Goal: Task Accomplishment & Management: Use online tool/utility

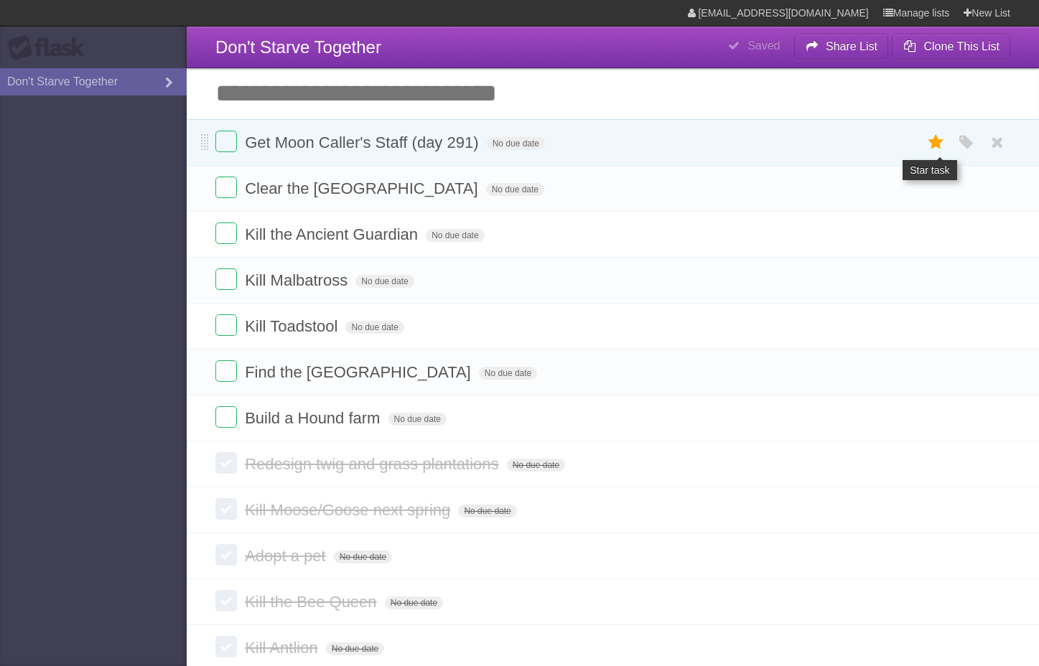
click at [935, 147] on icon at bounding box center [936, 143] width 20 height 24
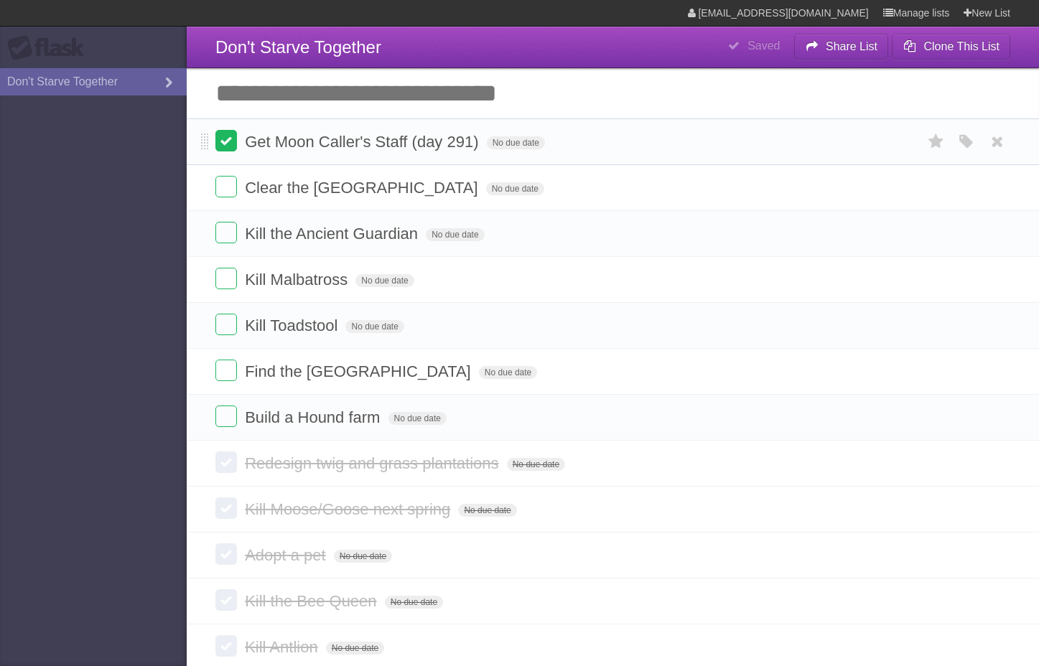
click at [226, 137] on label at bounding box center [226, 141] width 22 height 22
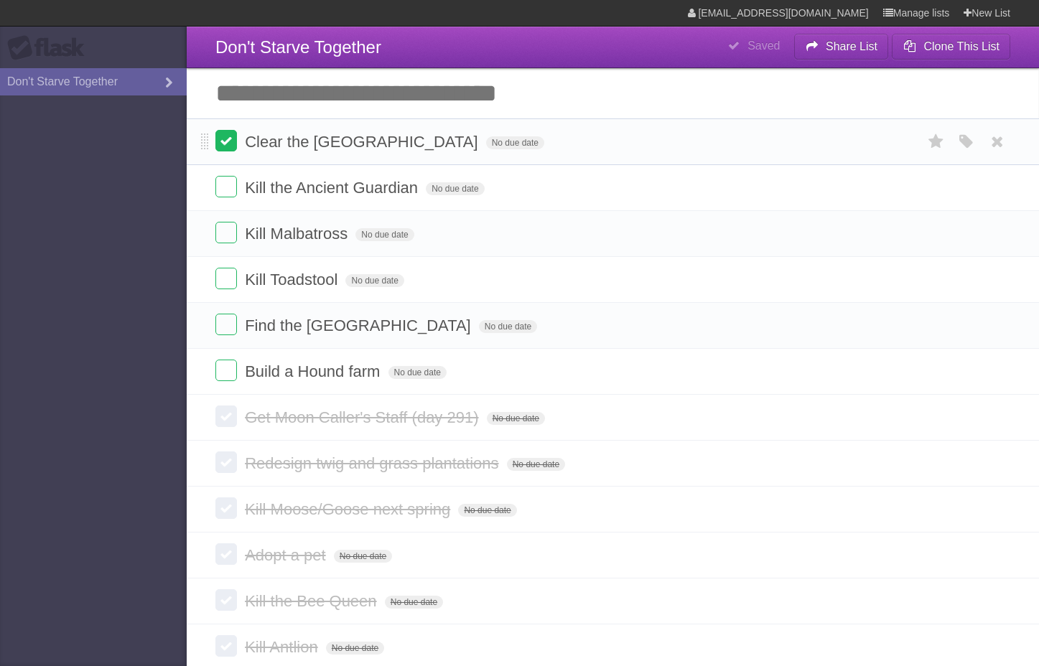
click at [219, 144] on label at bounding box center [226, 141] width 22 height 22
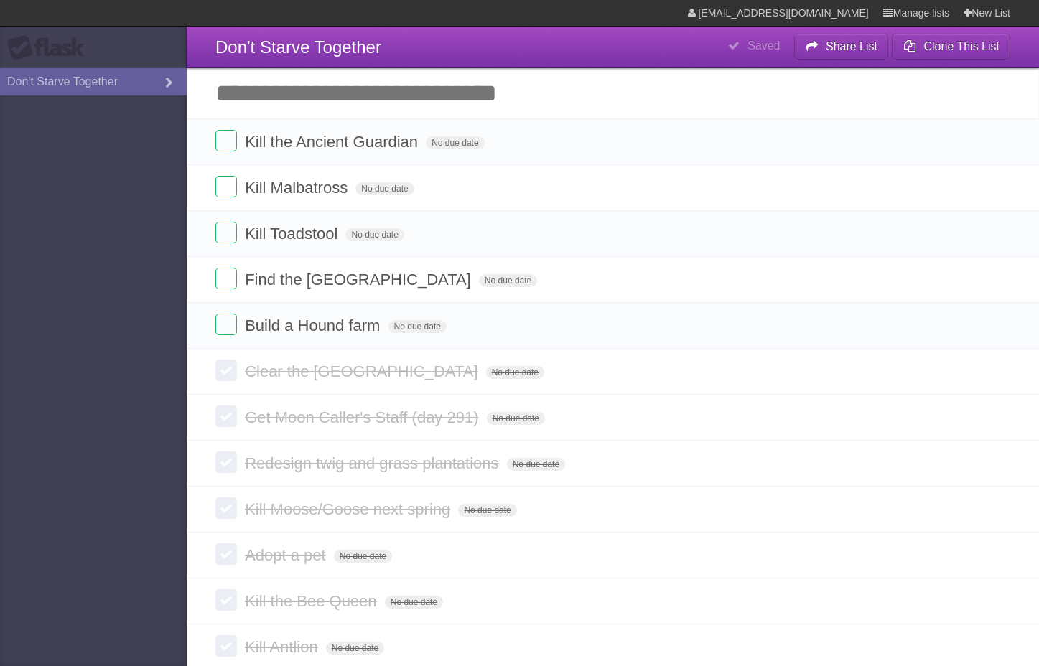
click at [421, 98] on input "Add another task" at bounding box center [613, 93] width 852 height 50
type input "*"
type input "**********"
click input "*********" at bounding box center [0, 0] width 0 height 0
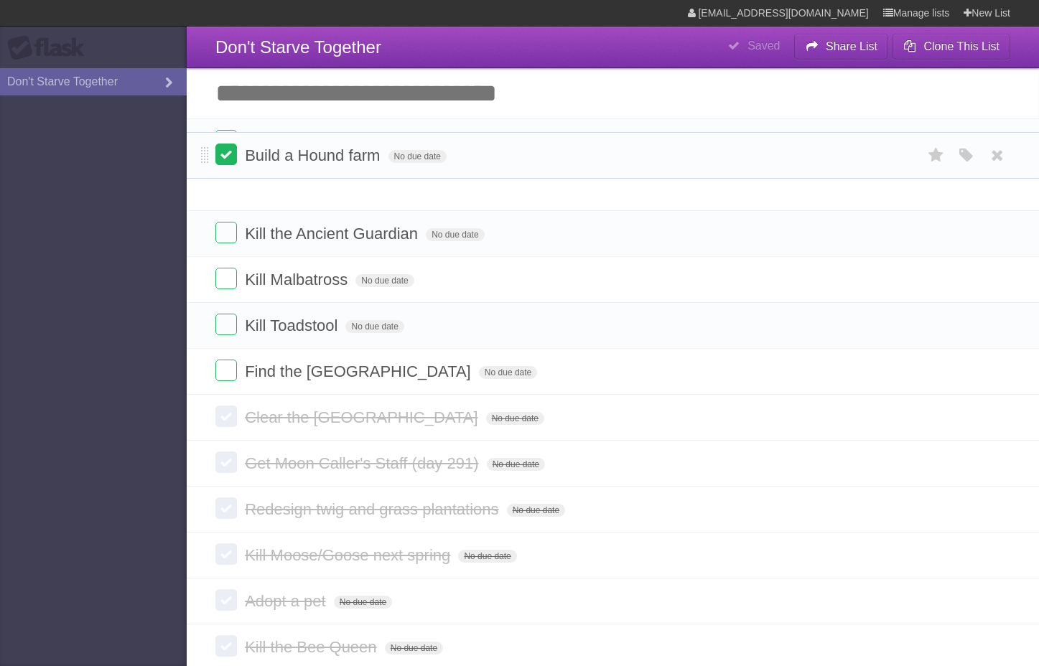
drag, startPoint x: 203, startPoint y: 378, endPoint x: 218, endPoint y: 161, distance: 218.0
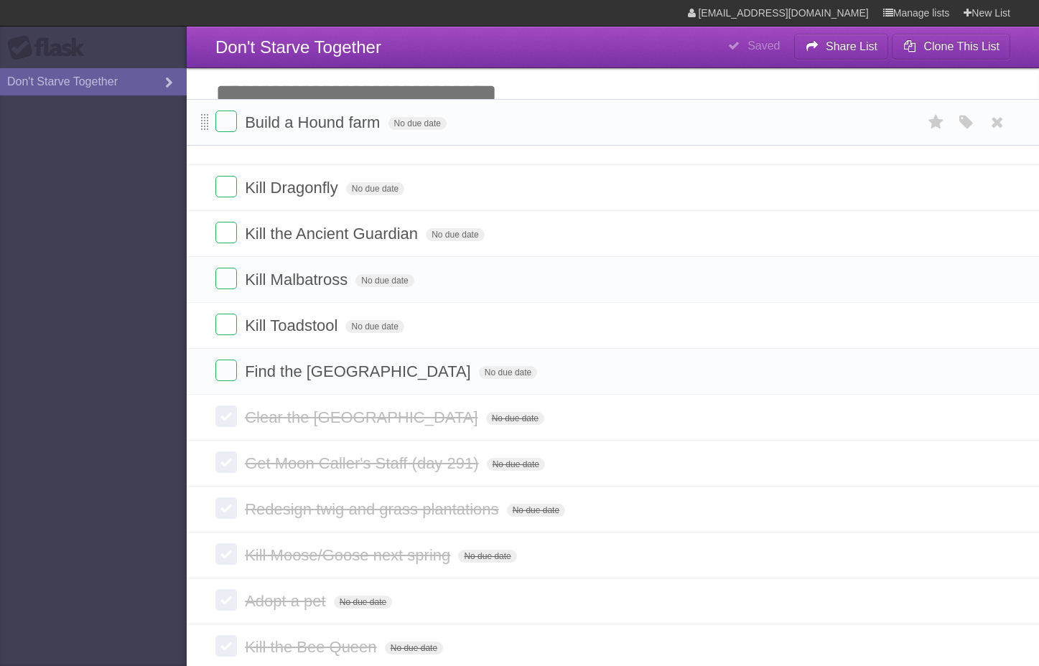
drag, startPoint x: 201, startPoint y: 183, endPoint x: 202, endPoint y: 124, distance: 59.6
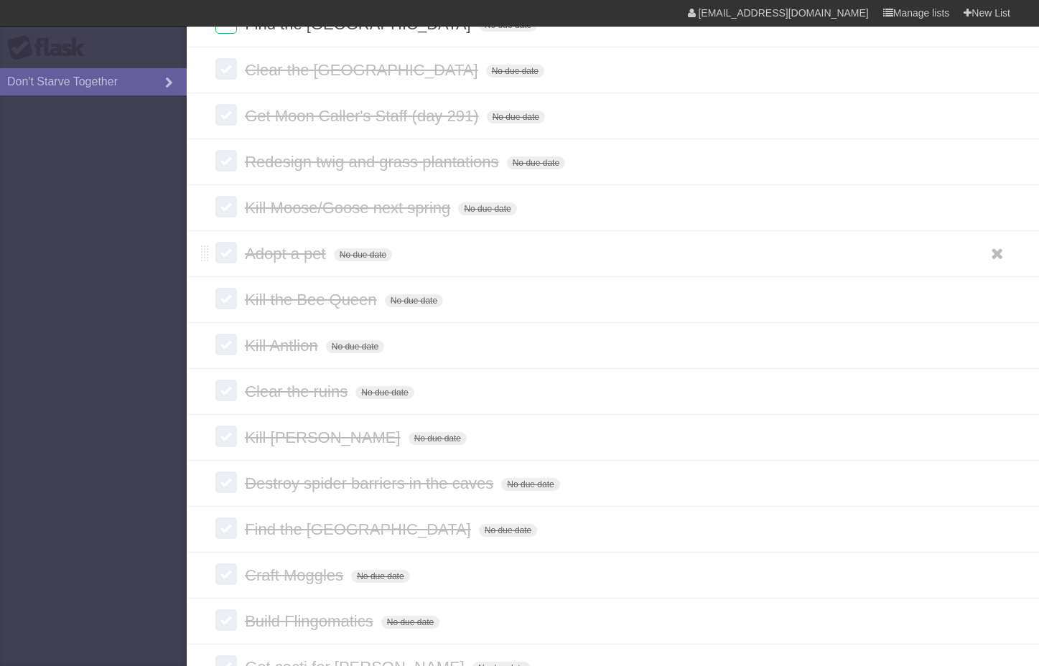
scroll to position [339, 0]
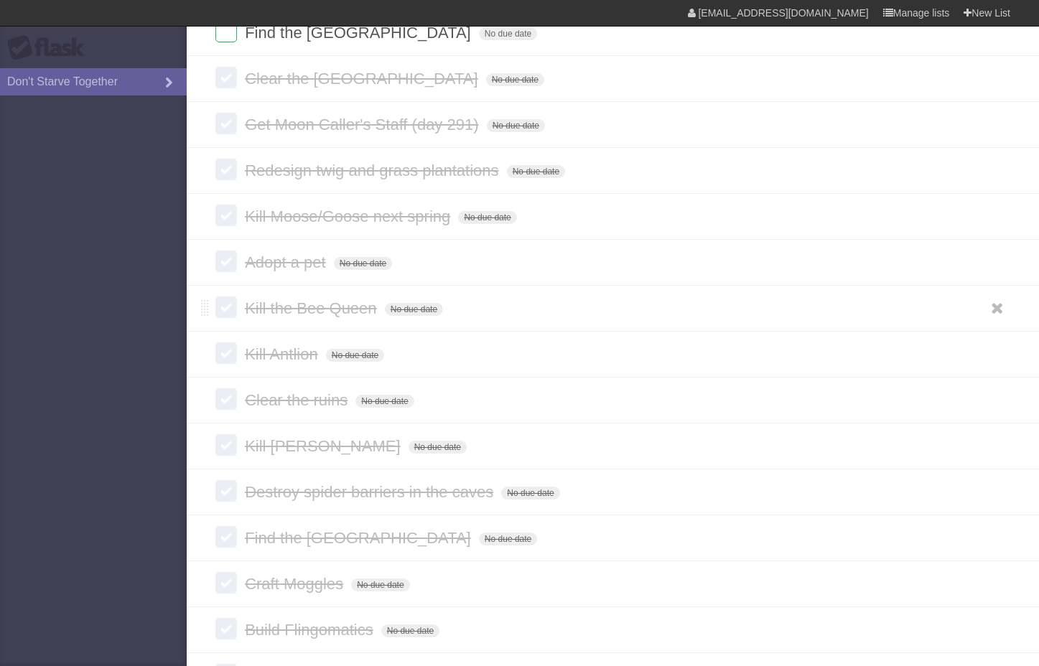
click at [233, 314] on label at bounding box center [226, 308] width 22 height 22
click at [219, 314] on label at bounding box center [226, 308] width 22 height 22
click at [262, 314] on span "Kill the Bee Queen" at bounding box center [312, 308] width 135 height 18
click at [348, 320] on form "**********" at bounding box center [612, 309] width 795 height 24
click at [219, 316] on label at bounding box center [226, 308] width 22 height 22
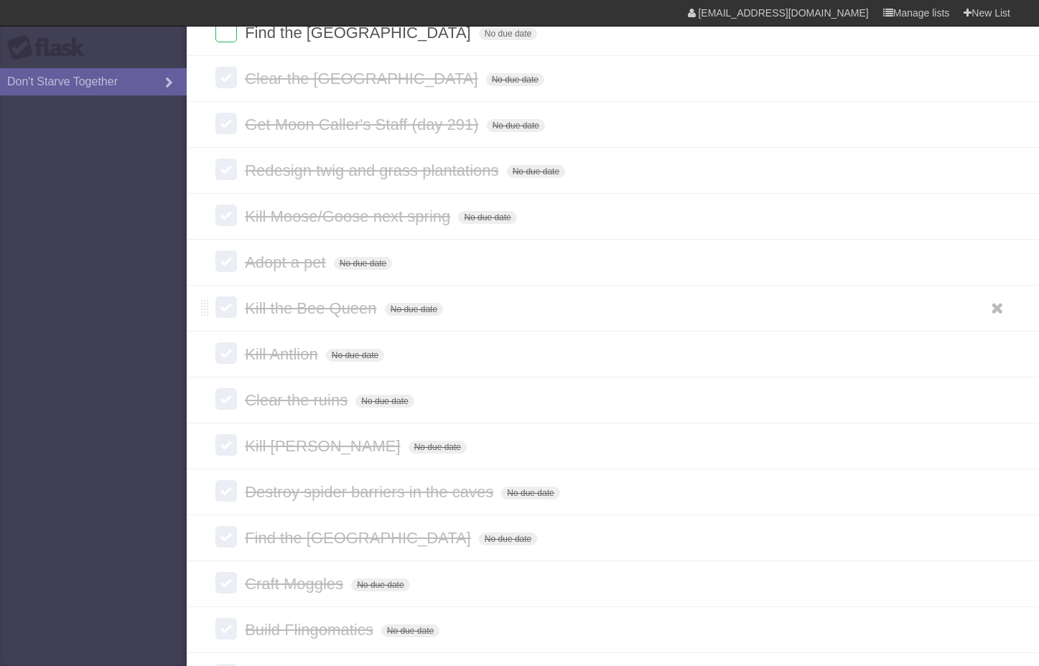
click at [221, 308] on label at bounding box center [226, 308] width 22 height 22
click at [618, 309] on form "Kill the Bee Queen No due date White Red Blue Green Purple Orange" at bounding box center [612, 309] width 795 height 24
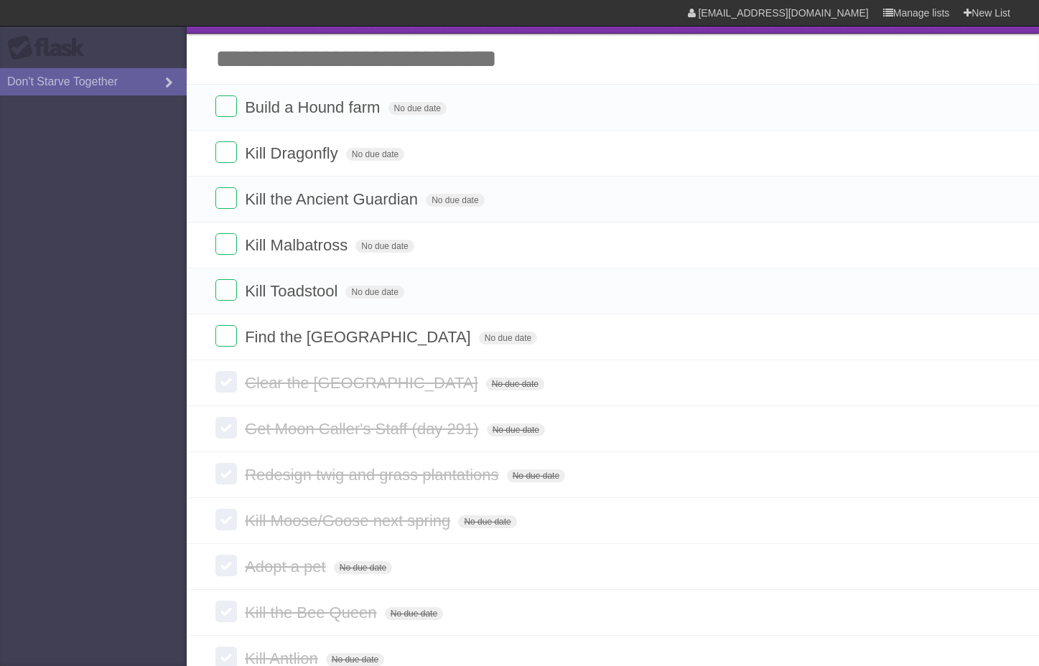
scroll to position [0, 0]
